Goal: Task Accomplishment & Management: Use online tool/utility

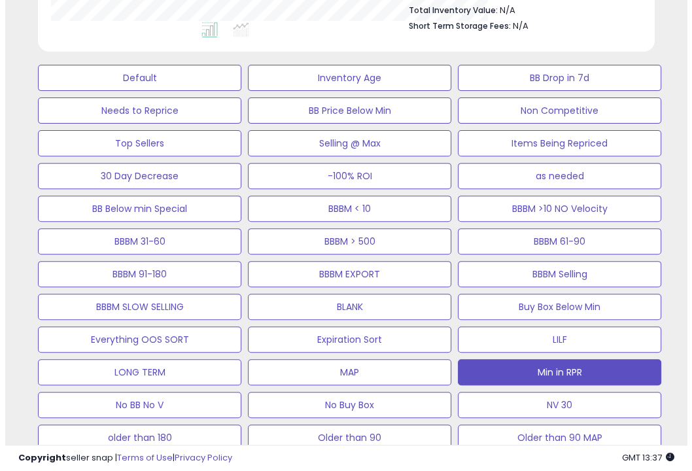
scroll to position [268, 355]
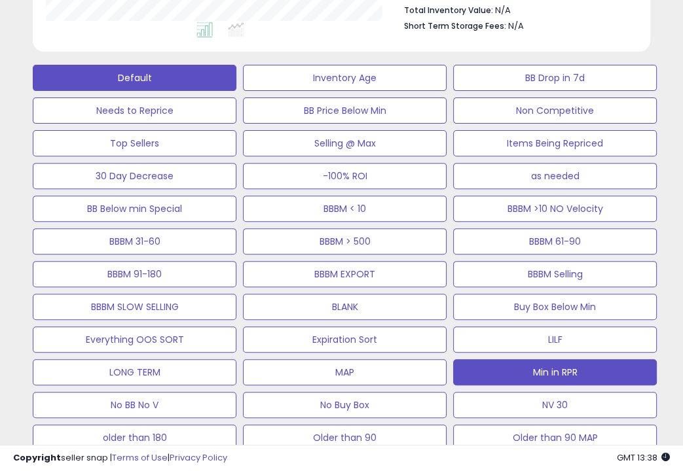
click at [127, 81] on button "Default" at bounding box center [135, 78] width 204 height 26
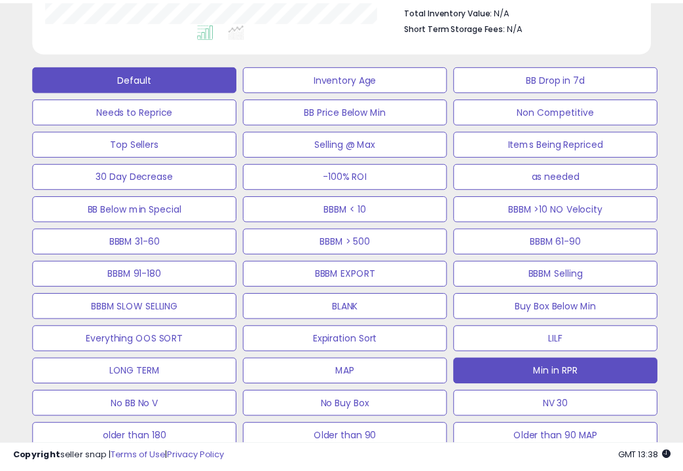
scroll to position [268, 361]
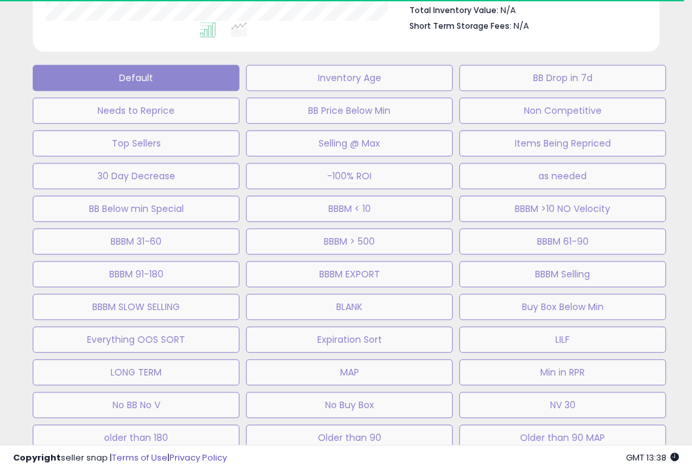
click at [438, 224] on div "Default Inventory Age BB Drop in 7d Needs to Reprice BB Price Below Min Non Com…" at bounding box center [346, 270] width 660 height 425
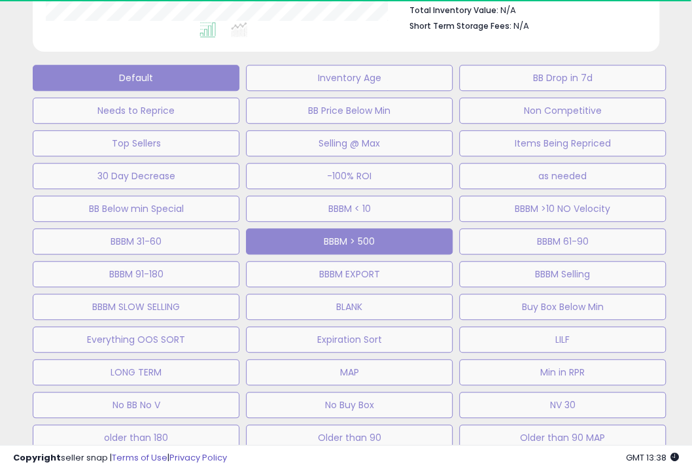
select select "**"
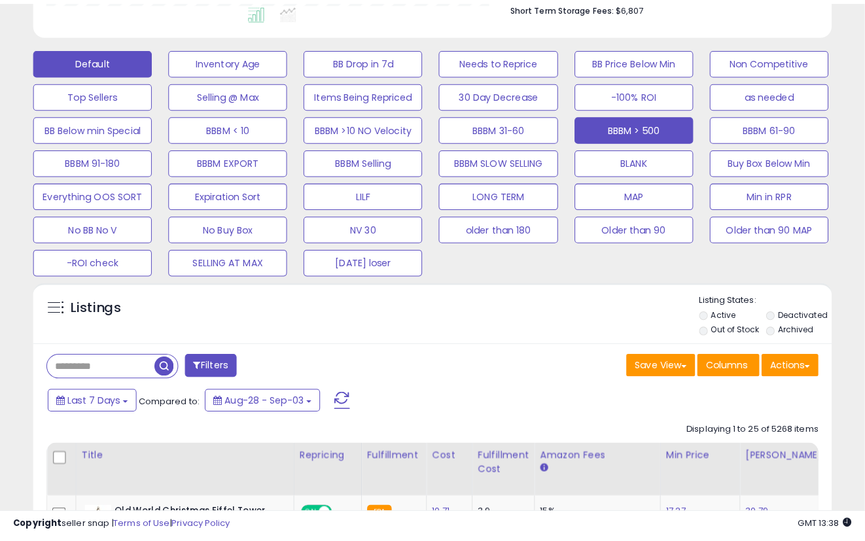
scroll to position [268, 457]
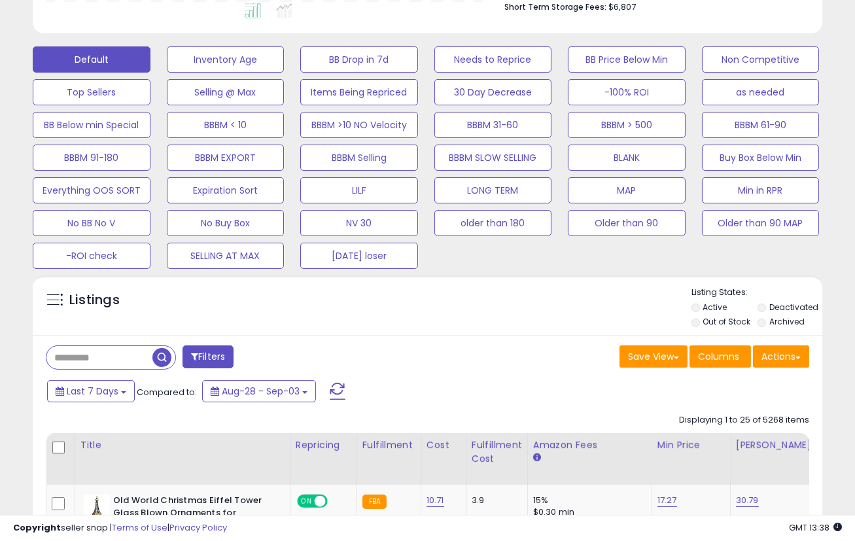
click at [607, 312] on div "Listings" at bounding box center [428, 309] width 790 height 45
click at [609, 296] on div "Listings" at bounding box center [428, 309] width 790 height 45
click at [539, 289] on div "Listings" at bounding box center [428, 309] width 790 height 45
click at [791, 366] on button "Actions" at bounding box center [781, 357] width 56 height 22
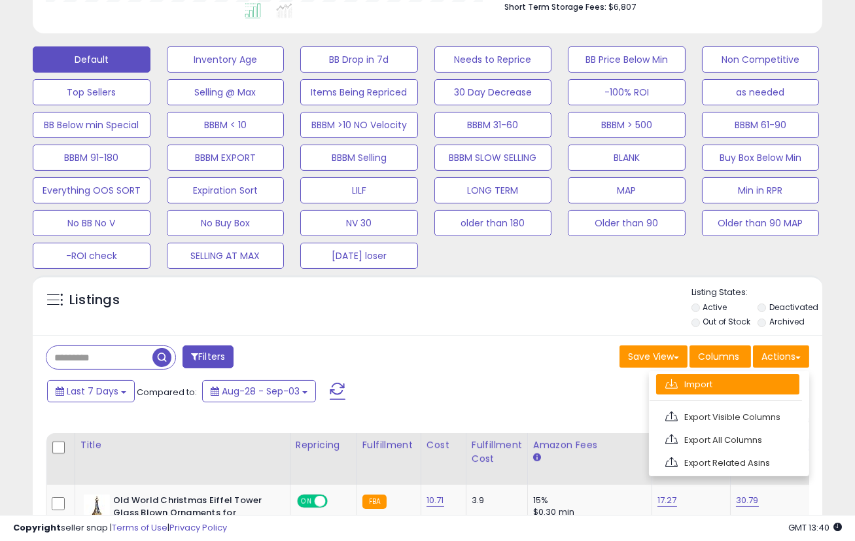
click at [725, 382] on link "Import" at bounding box center [727, 384] width 143 height 20
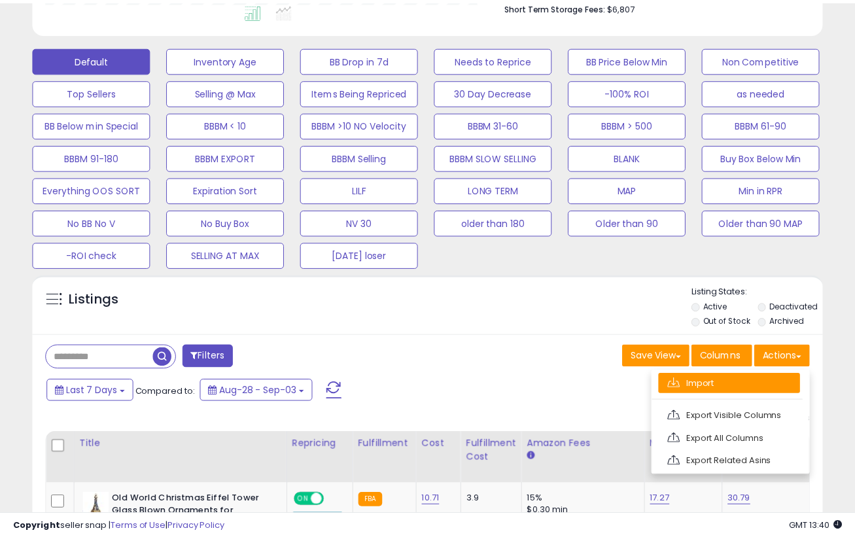
scroll to position [268, 463]
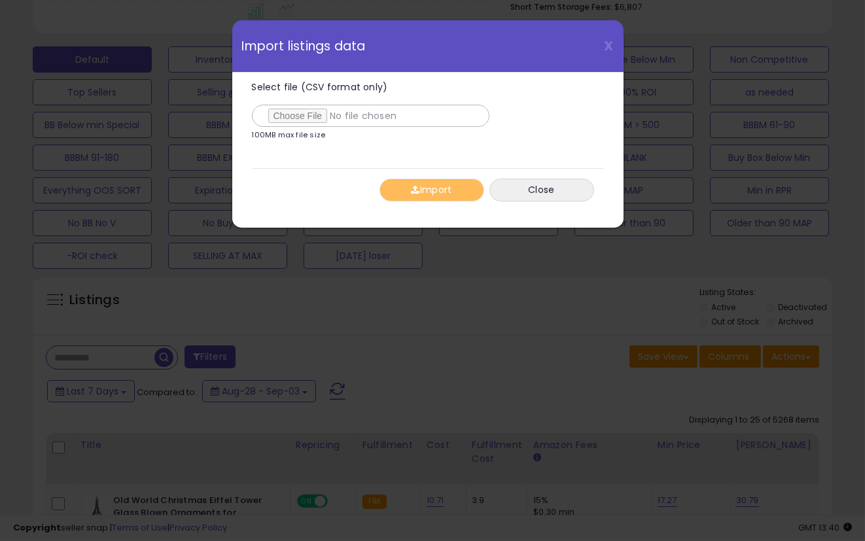
type input "**********"
click at [419, 186] on button "Import" at bounding box center [432, 190] width 105 height 23
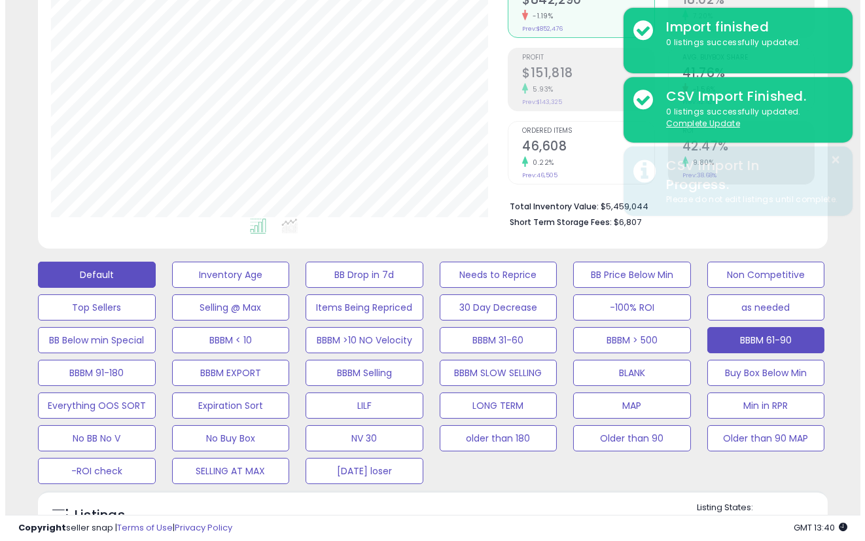
scroll to position [147, 0]
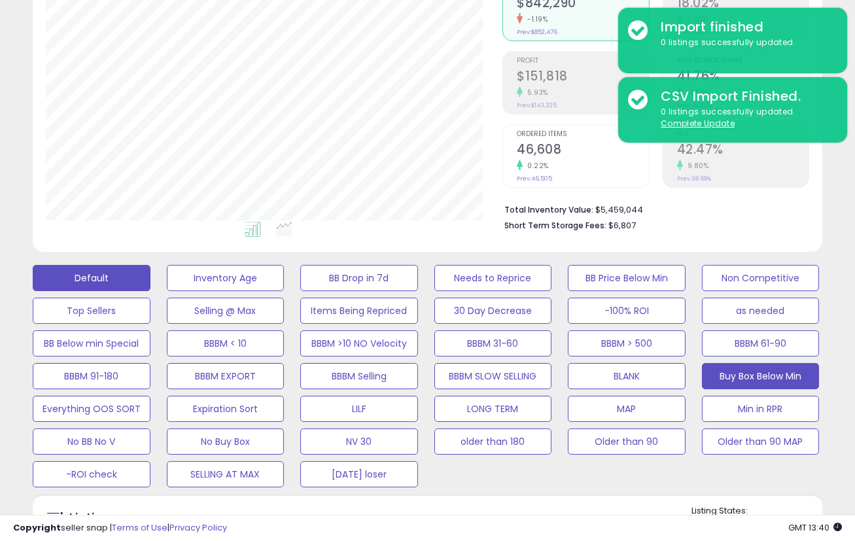
click at [802, 381] on button "Buy Box Below Min" at bounding box center [761, 376] width 118 height 26
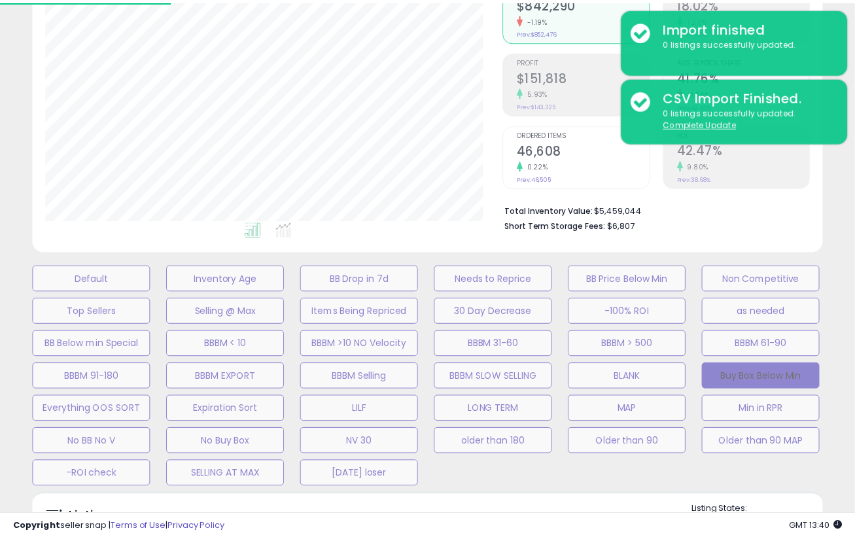
scroll to position [268, 463]
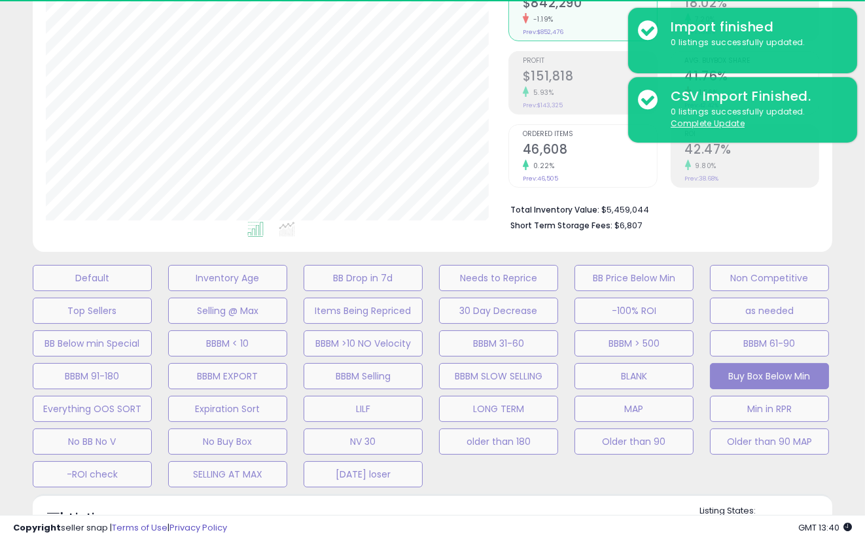
select select "**"
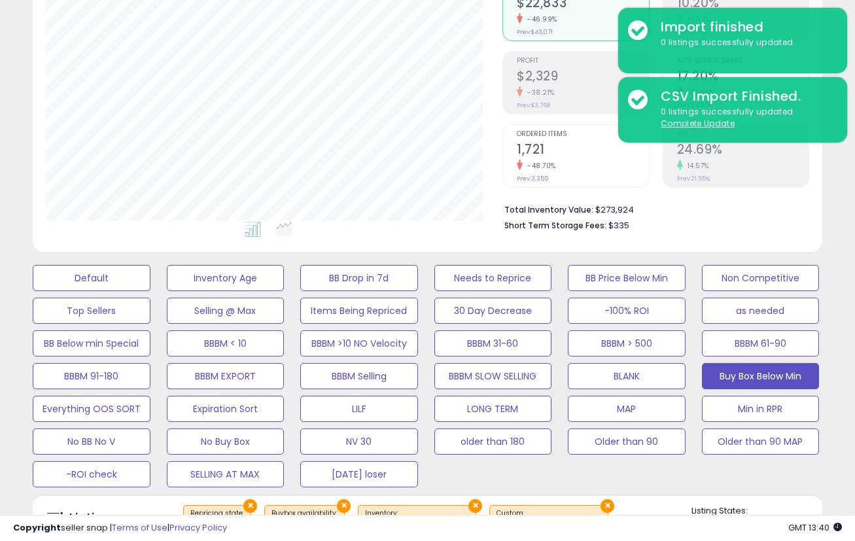
scroll to position [366, 0]
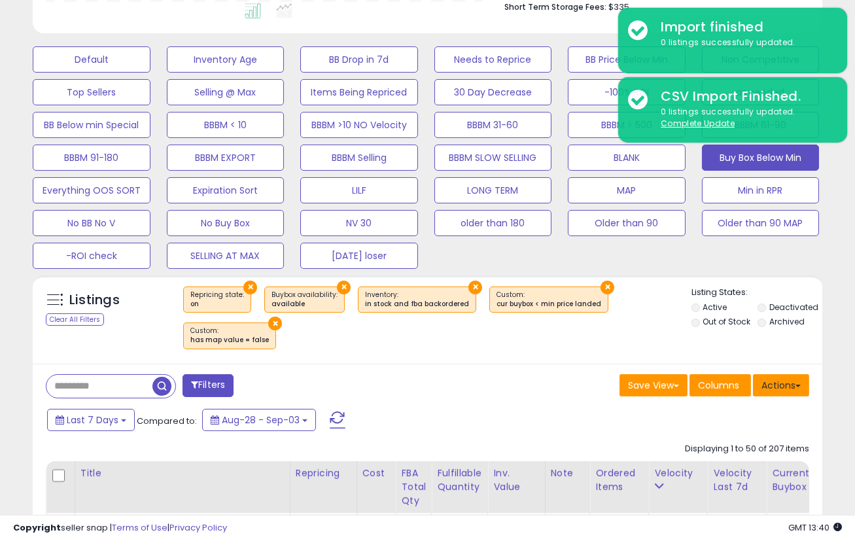
click at [781, 382] on button "Actions" at bounding box center [781, 385] width 56 height 22
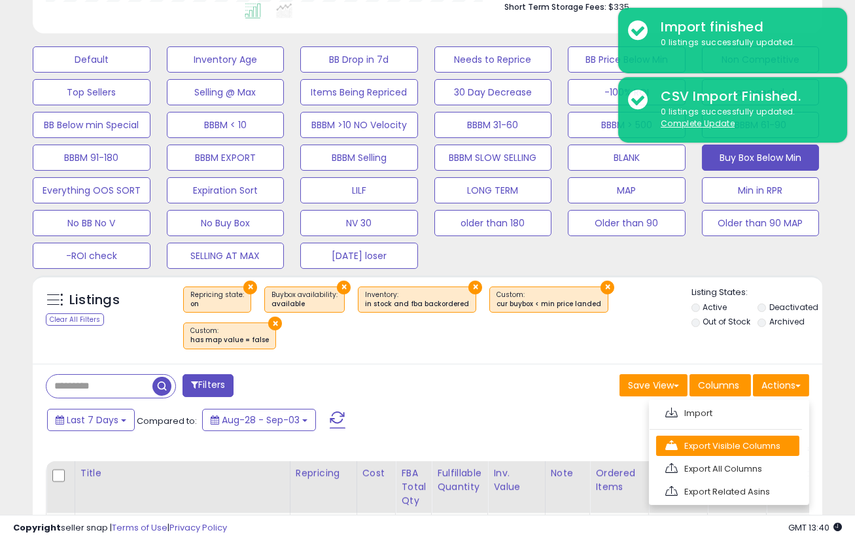
click at [755, 440] on link "Export Visible Columns" at bounding box center [727, 446] width 143 height 20
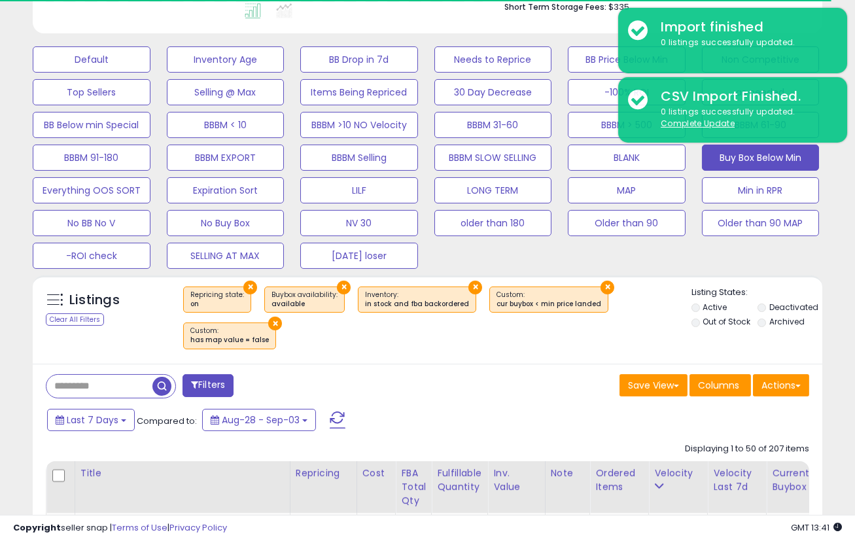
drag, startPoint x: 550, startPoint y: 372, endPoint x: 623, endPoint y: 350, distance: 76.0
click at [550, 374] on div "Save View Save As New View Columns Actions [GEOGRAPHIC_DATA]" at bounding box center [624, 387] width 392 height 26
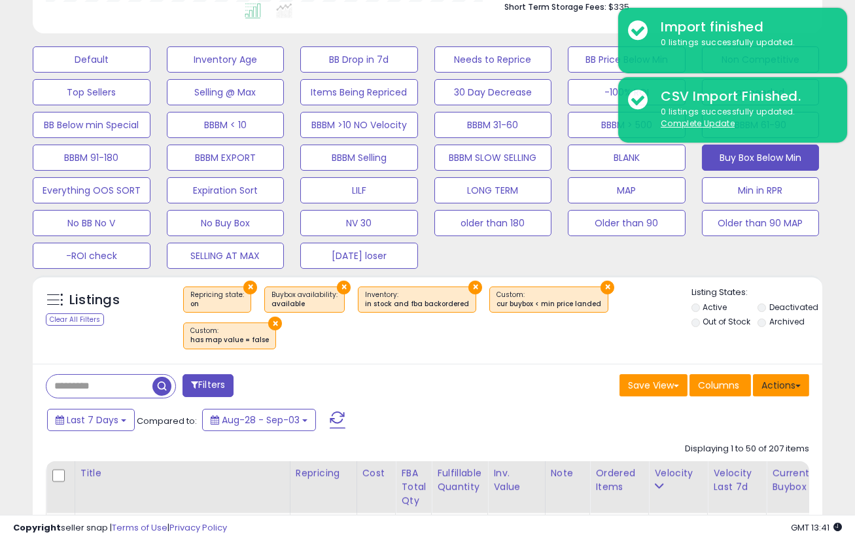
click at [781, 382] on button "Actions" at bounding box center [781, 385] width 56 height 22
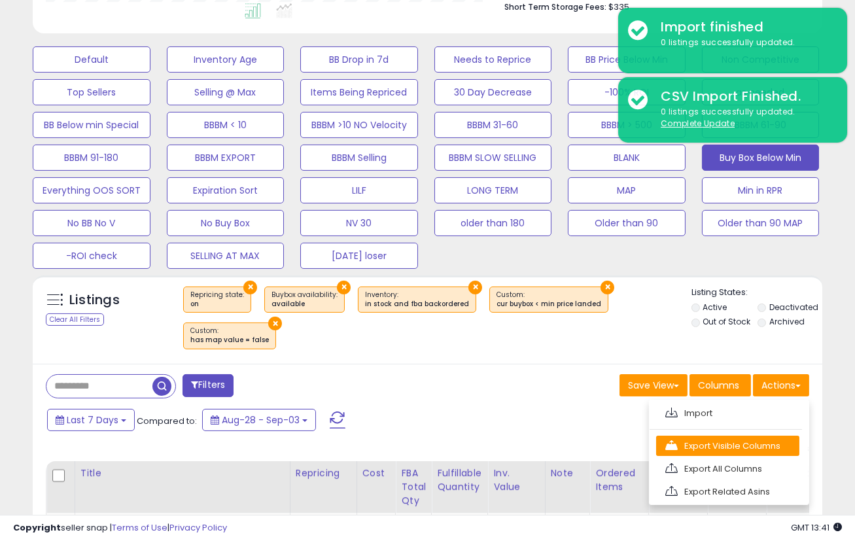
click at [753, 441] on link "Export Visible Columns" at bounding box center [727, 446] width 143 height 20
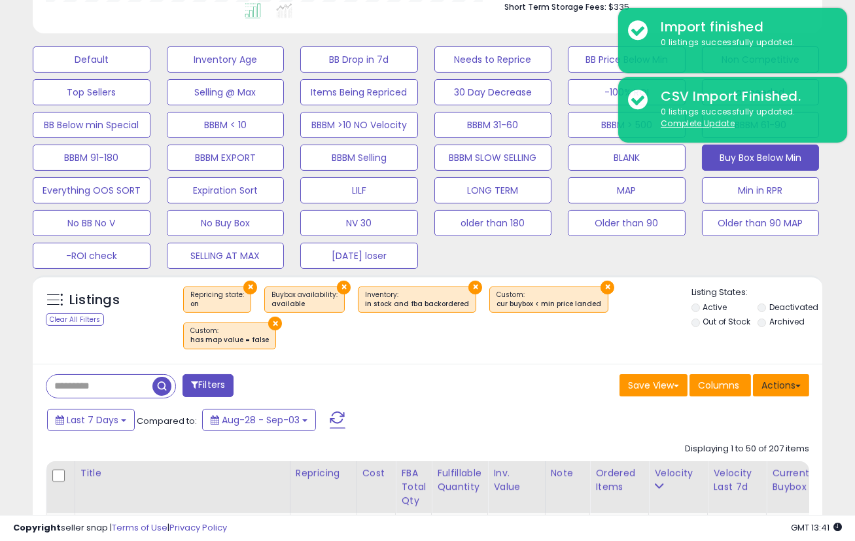
click at [768, 384] on button "Actions" at bounding box center [781, 385] width 56 height 22
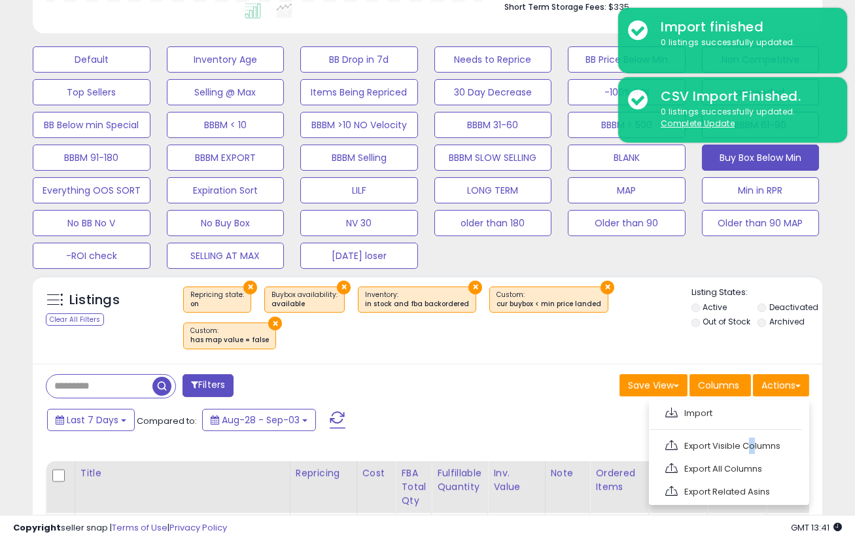
click at [745, 436] on link "Export Visible Columns" at bounding box center [727, 446] width 143 height 20
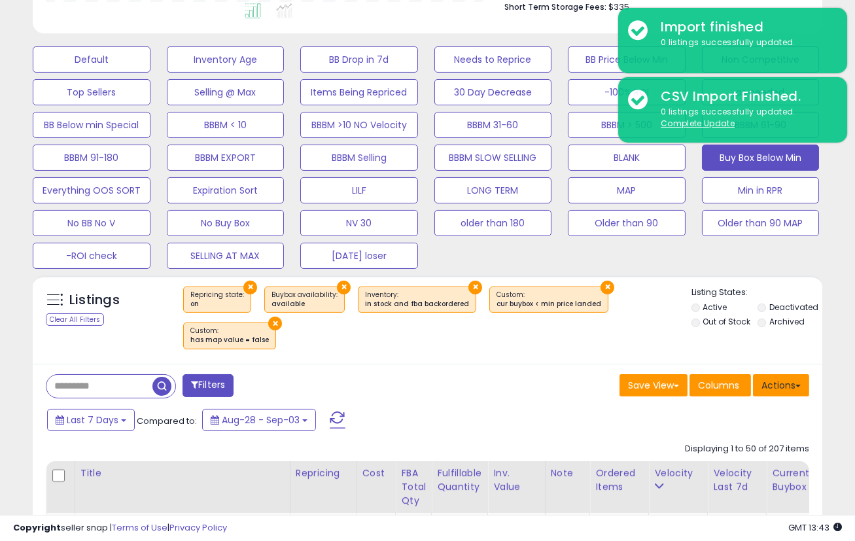
click at [789, 376] on button "Actions" at bounding box center [781, 385] width 56 height 22
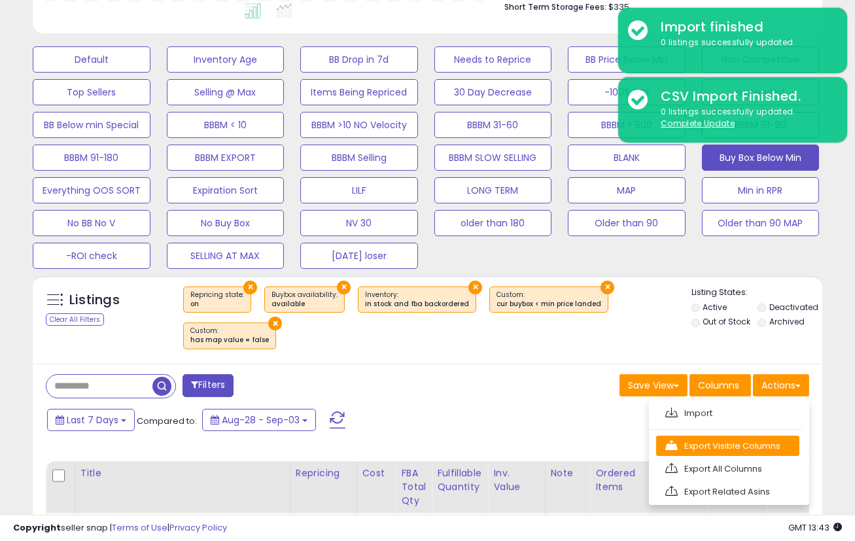
click at [725, 439] on link "Export Visible Columns" at bounding box center [727, 446] width 143 height 20
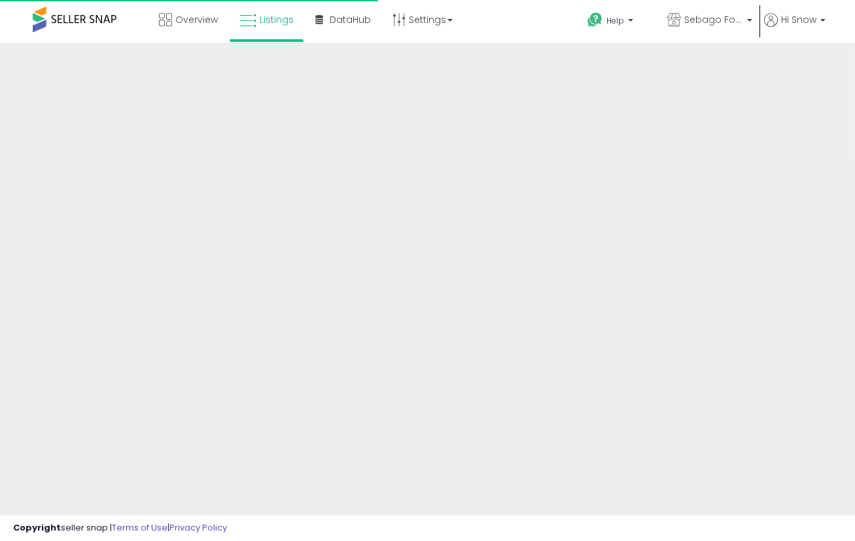
scroll to position [366, 0]
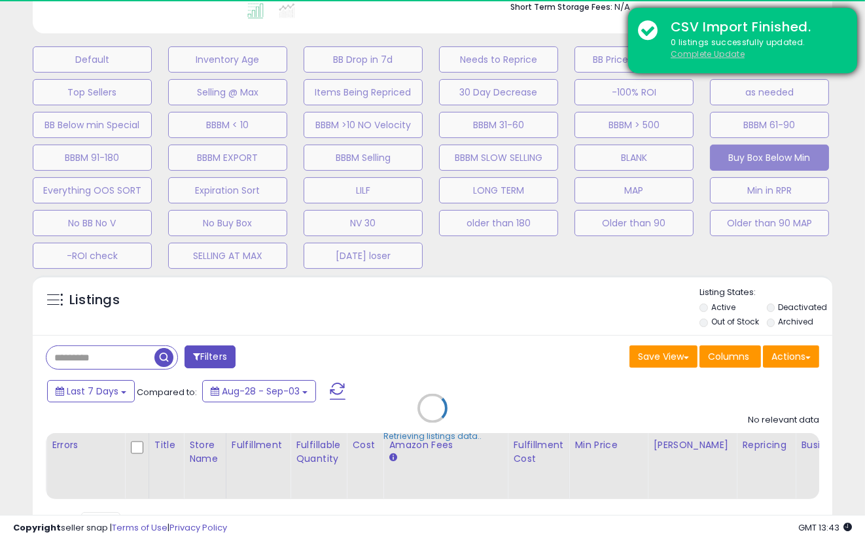
click at [717, 54] on u "Complete Update" at bounding box center [708, 53] width 74 height 11
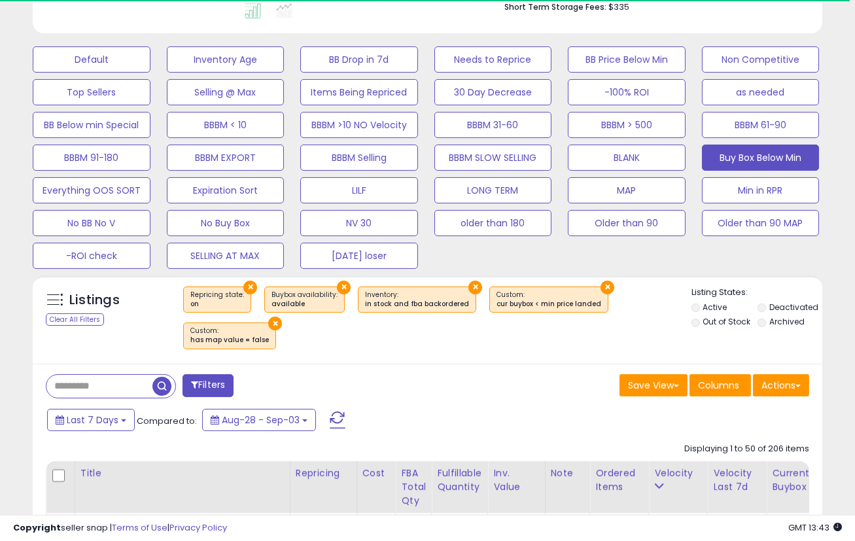
scroll to position [268, 457]
click at [793, 385] on button "Actions" at bounding box center [781, 385] width 56 height 22
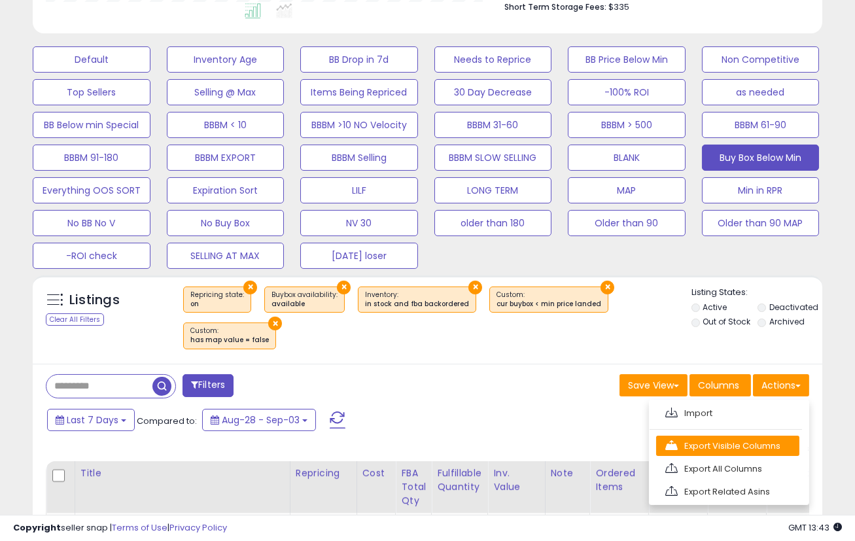
click at [745, 441] on link "Export Visible Columns" at bounding box center [727, 446] width 143 height 20
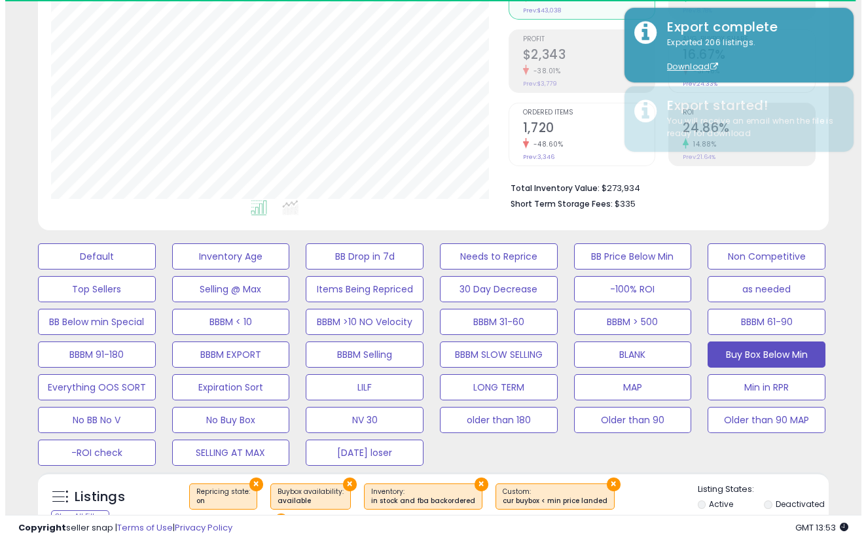
scroll to position [147, 0]
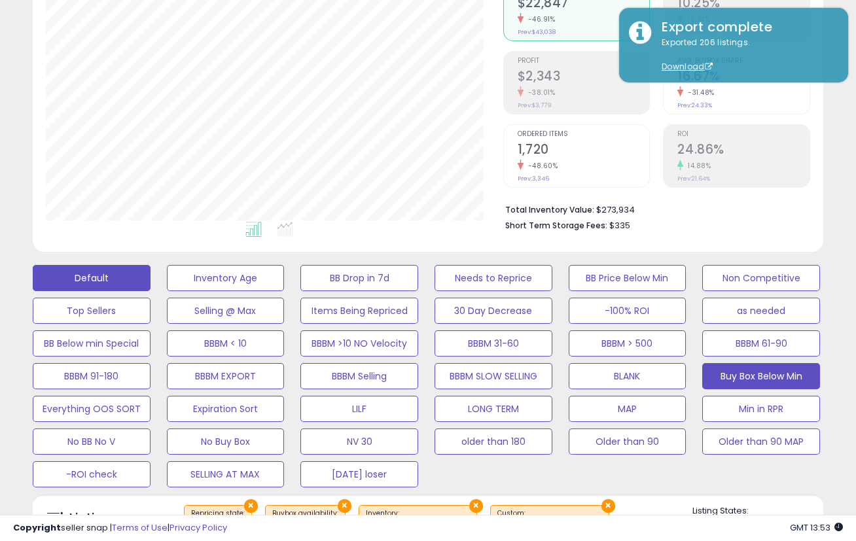
click at [125, 265] on button "Default" at bounding box center [92, 278] width 118 height 26
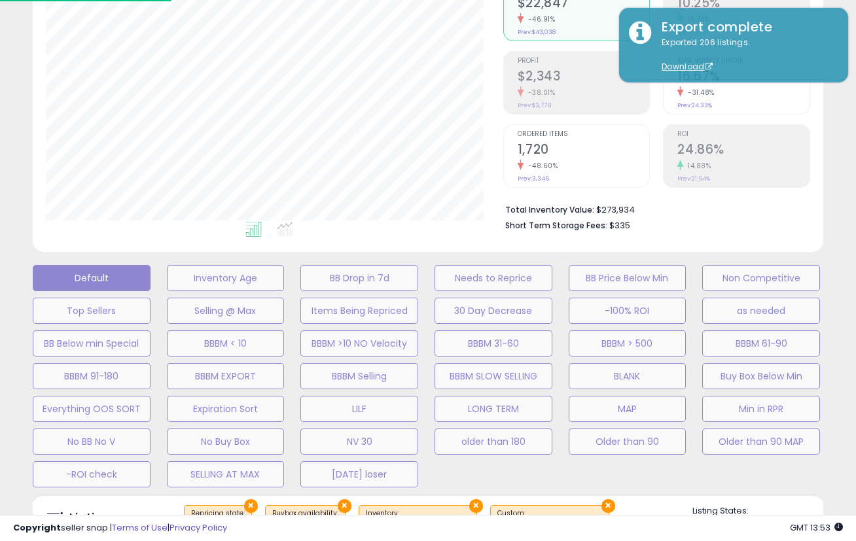
scroll to position [268, 463]
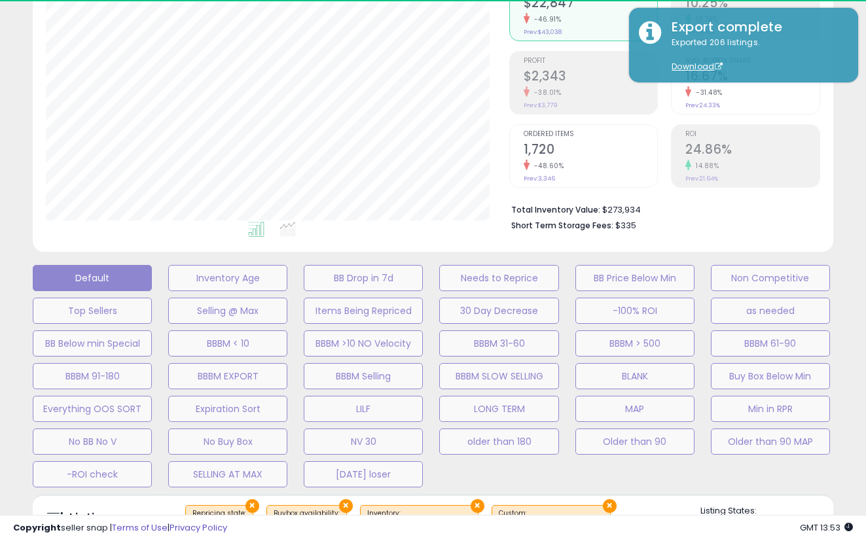
select select "**"
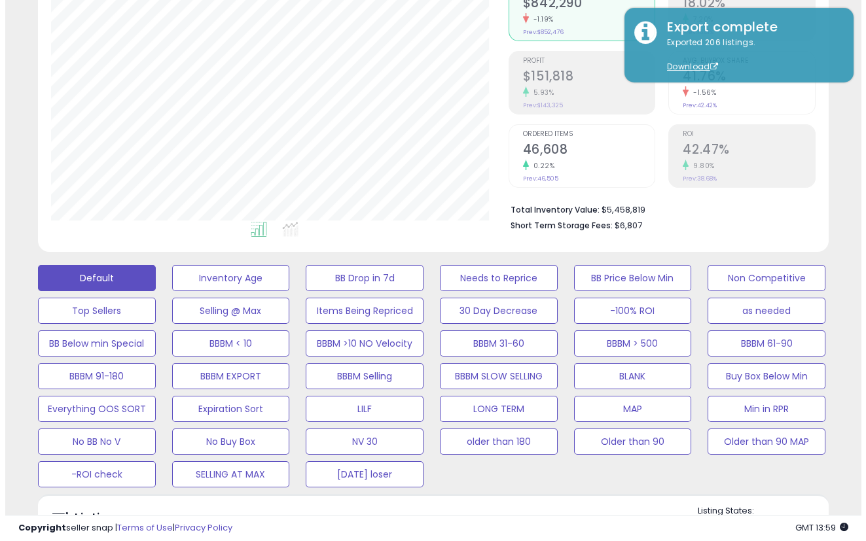
scroll to position [366, 0]
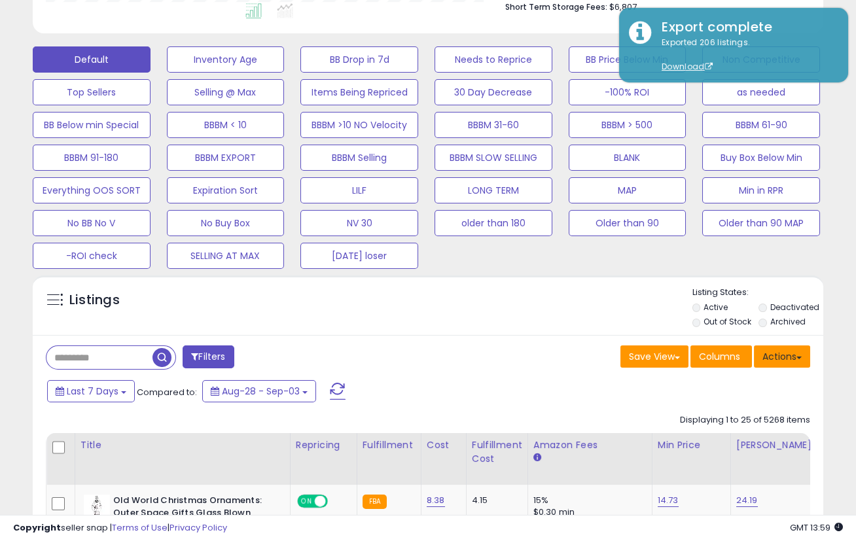
click at [779, 357] on button "Actions" at bounding box center [782, 357] width 56 height 22
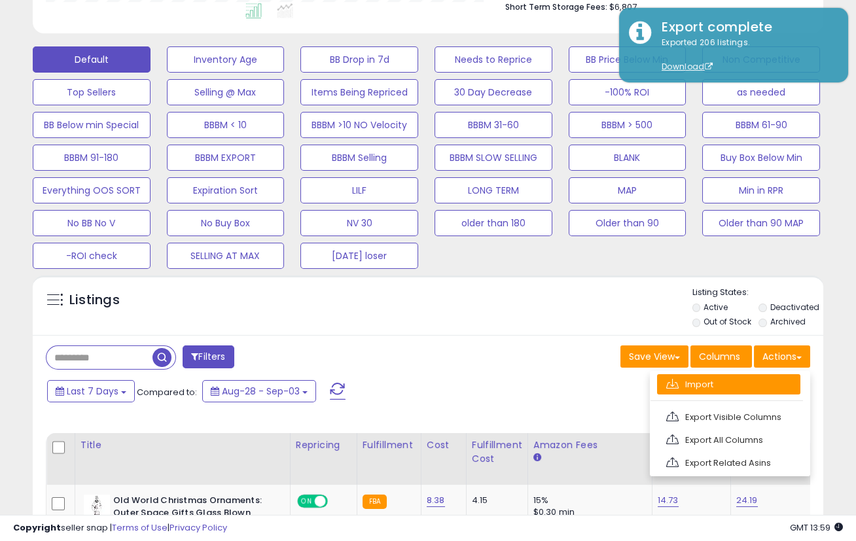
click at [751, 390] on link "Import" at bounding box center [728, 384] width 143 height 20
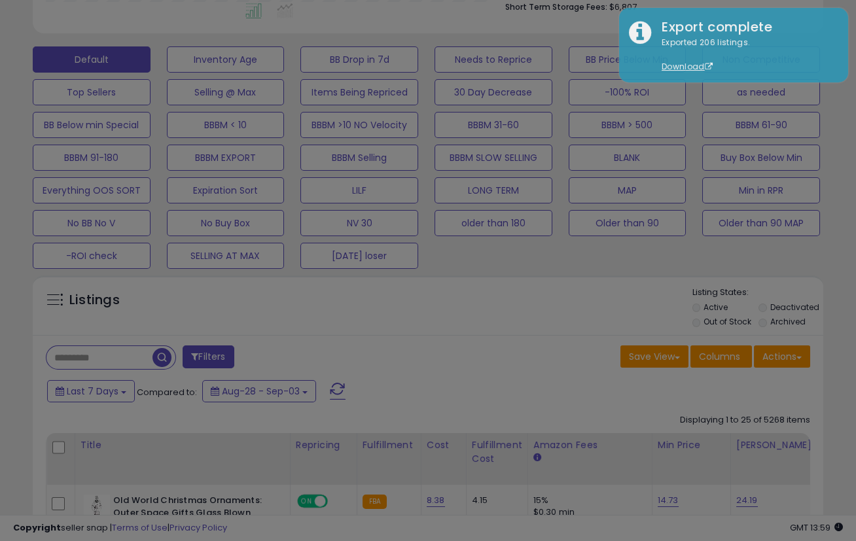
scroll to position [268, 463]
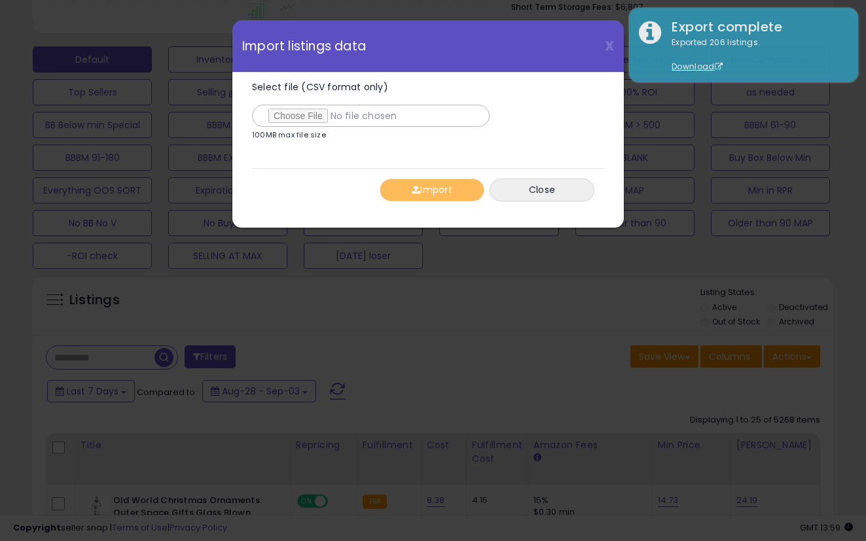
type input "**********"
click at [437, 194] on button "Import" at bounding box center [432, 190] width 105 height 23
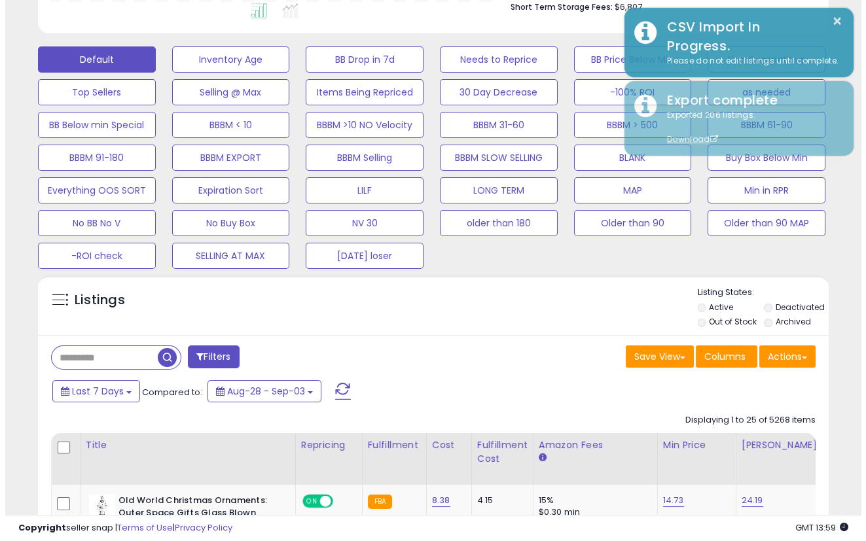
scroll to position [654209, 654019]
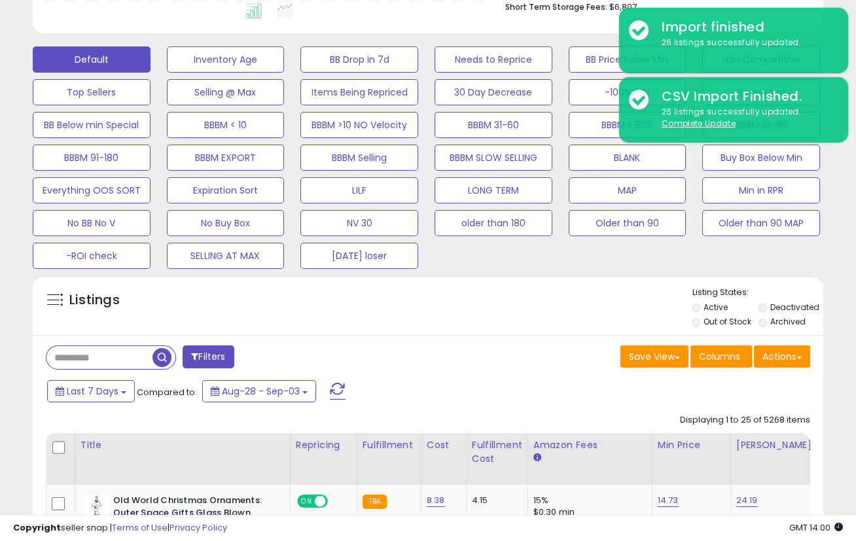
click at [524, 313] on div "Listings" at bounding box center [428, 309] width 791 height 45
click at [735, 180] on button "Min in RPR" at bounding box center [761, 190] width 118 height 26
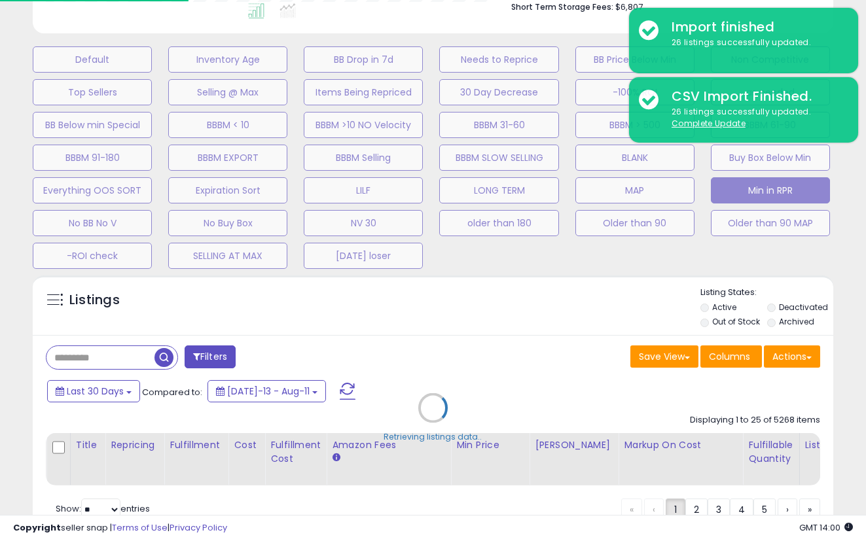
scroll to position [654209, 654014]
select select "**"
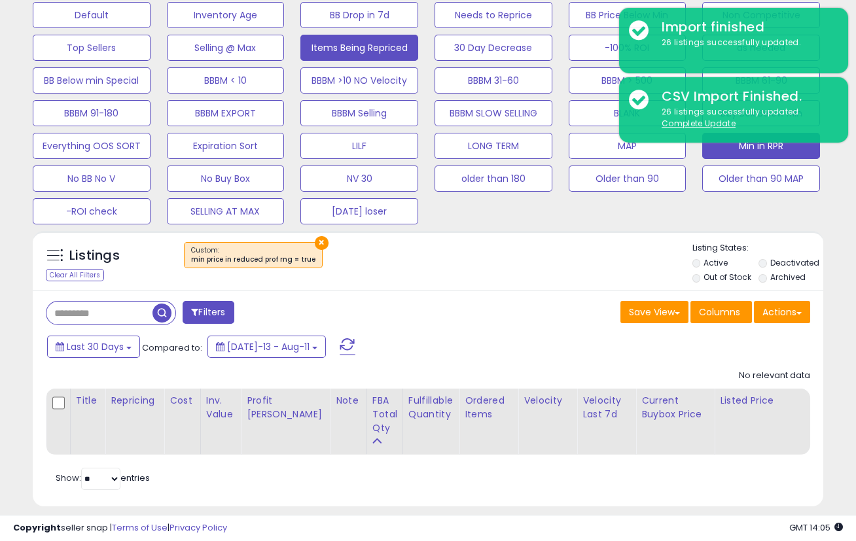
scroll to position [435, 0]
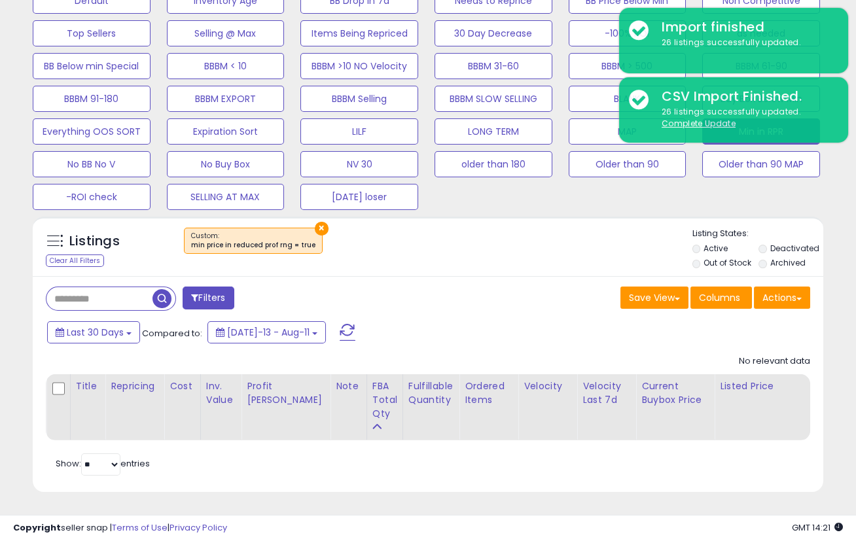
click at [533, 287] on div "Save View Save As New View Columns Actions [GEOGRAPHIC_DATA]" at bounding box center [624, 300] width 392 height 26
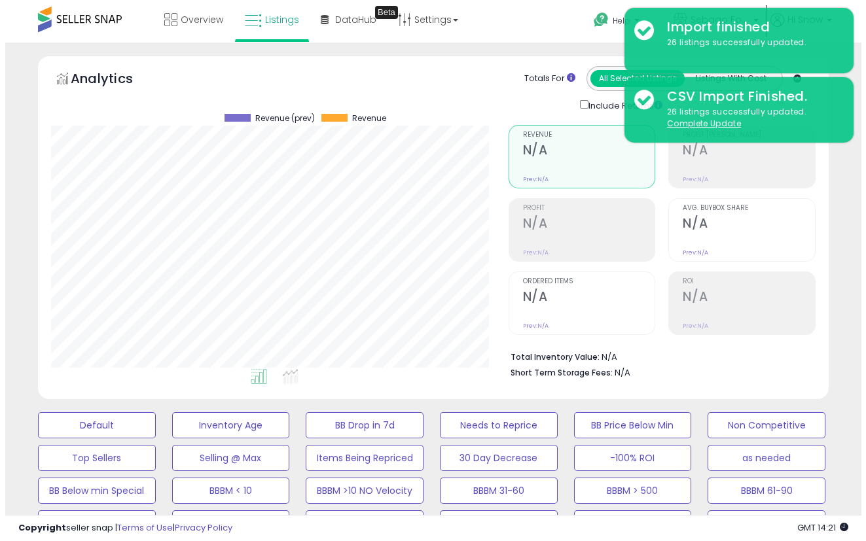
scroll to position [218, 0]
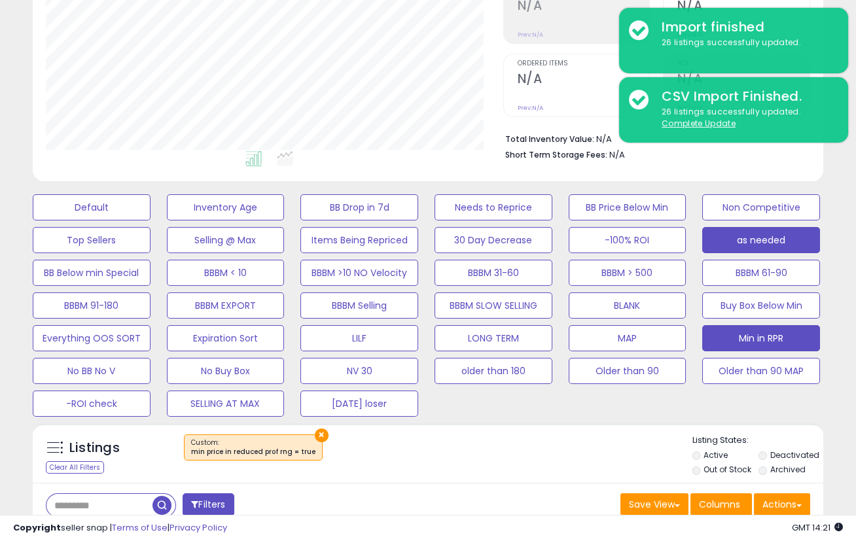
click at [785, 245] on button "as needed" at bounding box center [761, 240] width 118 height 26
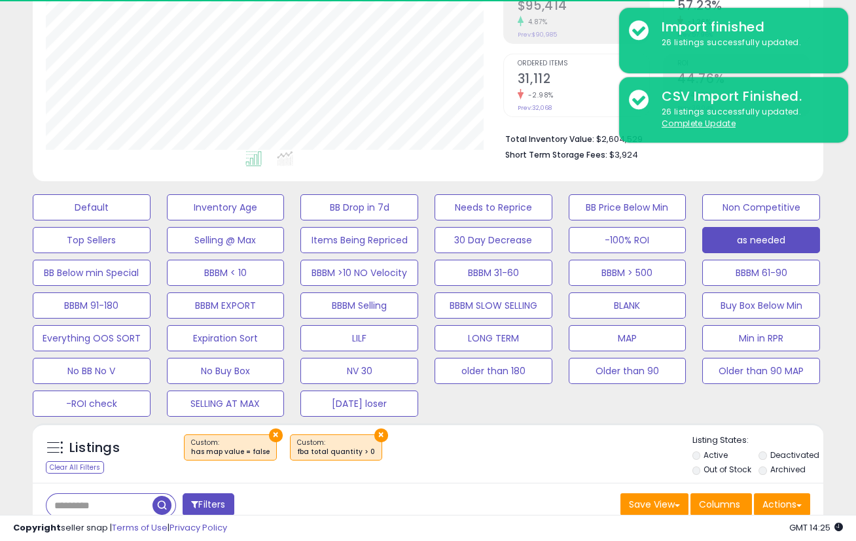
scroll to position [436, 0]
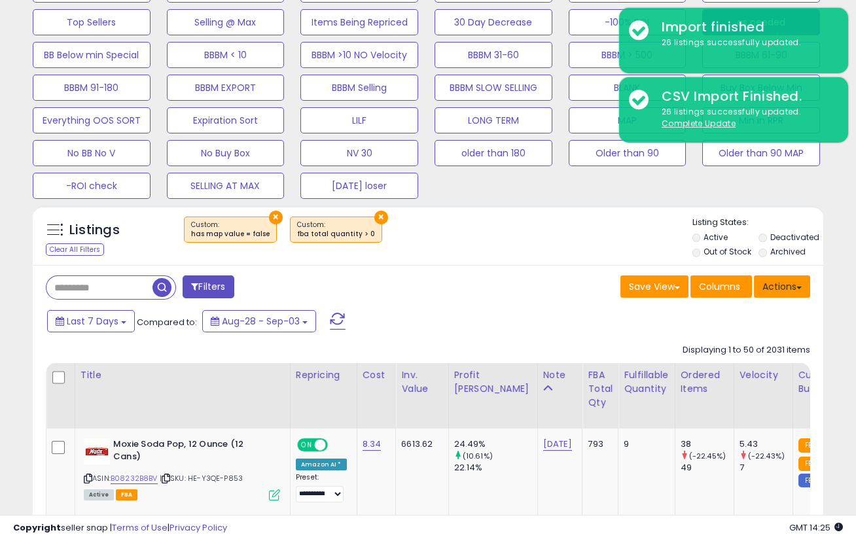
click at [793, 287] on button "Actions" at bounding box center [782, 287] width 56 height 22
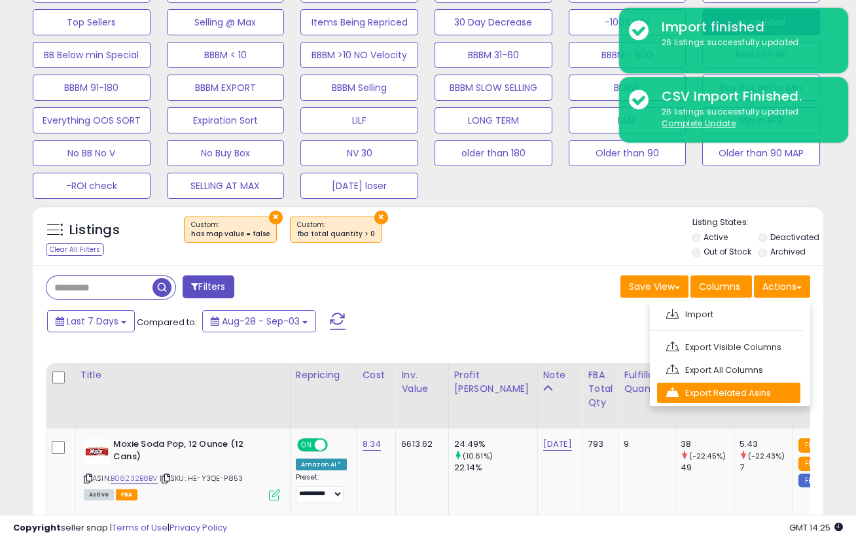
click at [758, 395] on link "Export Related Asins" at bounding box center [728, 393] width 143 height 20
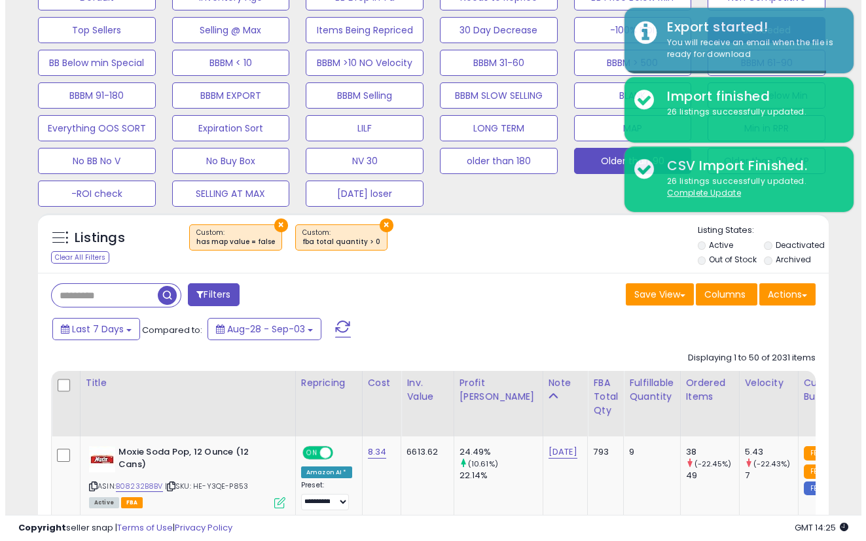
scroll to position [218, 0]
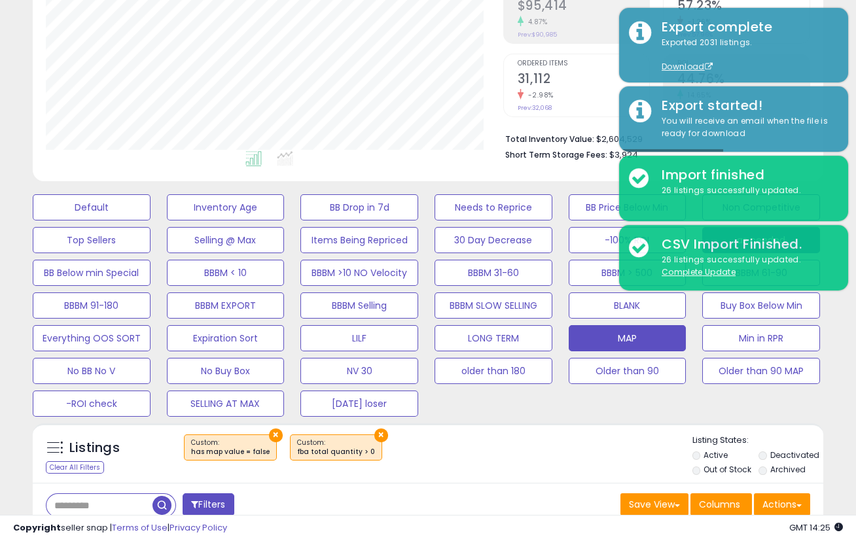
click at [605, 331] on button "MAP" at bounding box center [628, 338] width 118 height 26
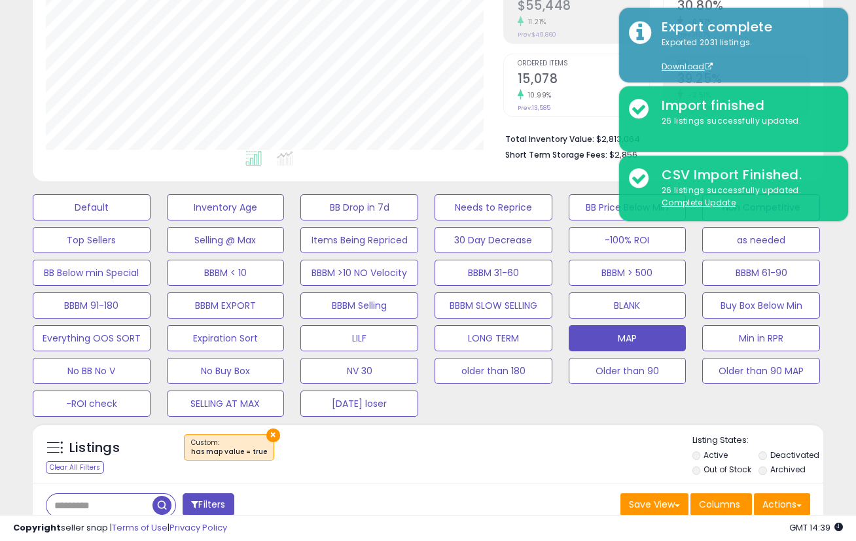
scroll to position [436, 0]
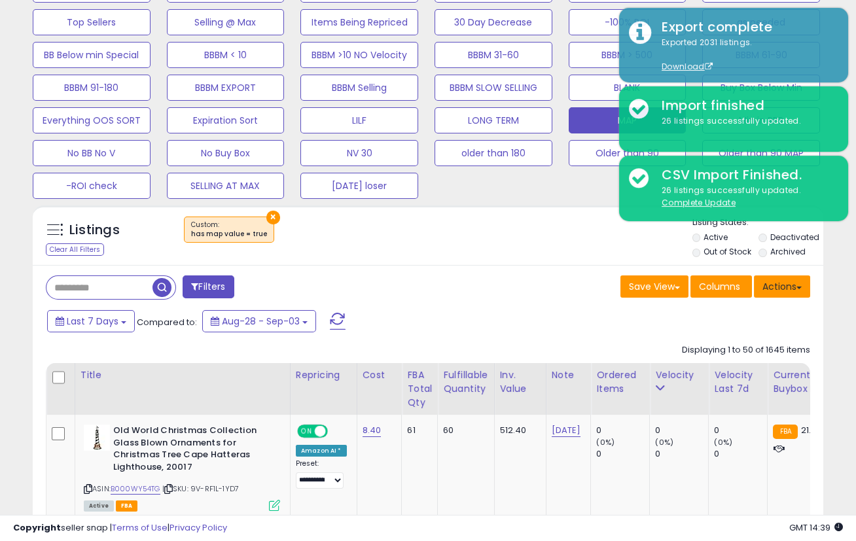
click at [800, 293] on button "Actions" at bounding box center [782, 287] width 56 height 22
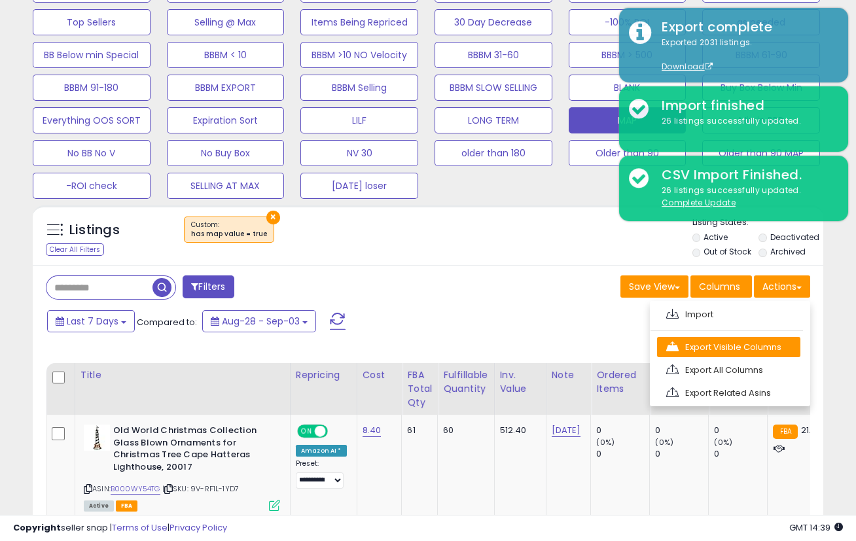
click at [732, 342] on link "Export Visible Columns" at bounding box center [728, 347] width 143 height 20
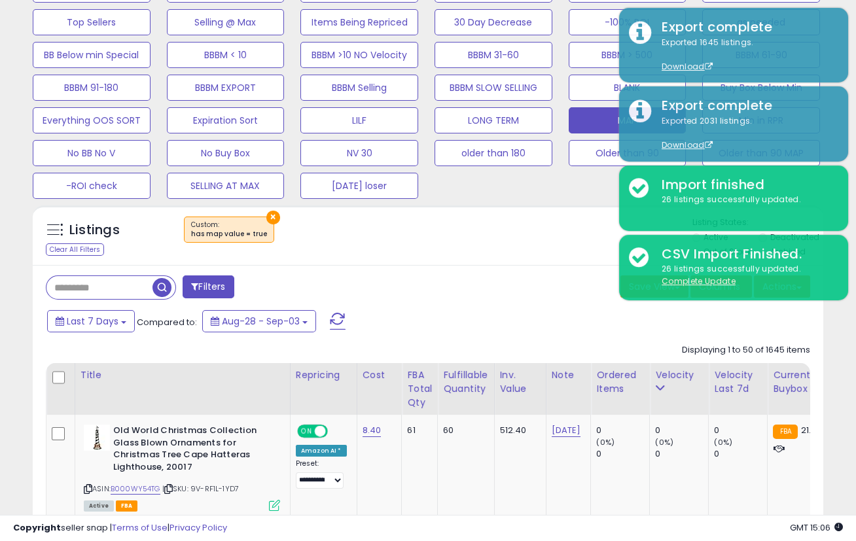
scroll to position [218, 0]
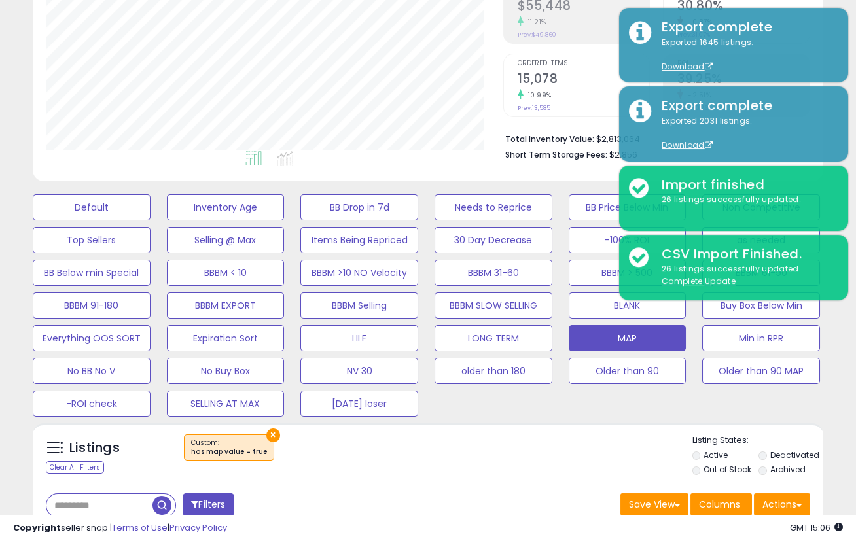
click at [372, 495] on div "Filters" at bounding box center [232, 506] width 392 height 26
